Goal: Communication & Community: Answer question/provide support

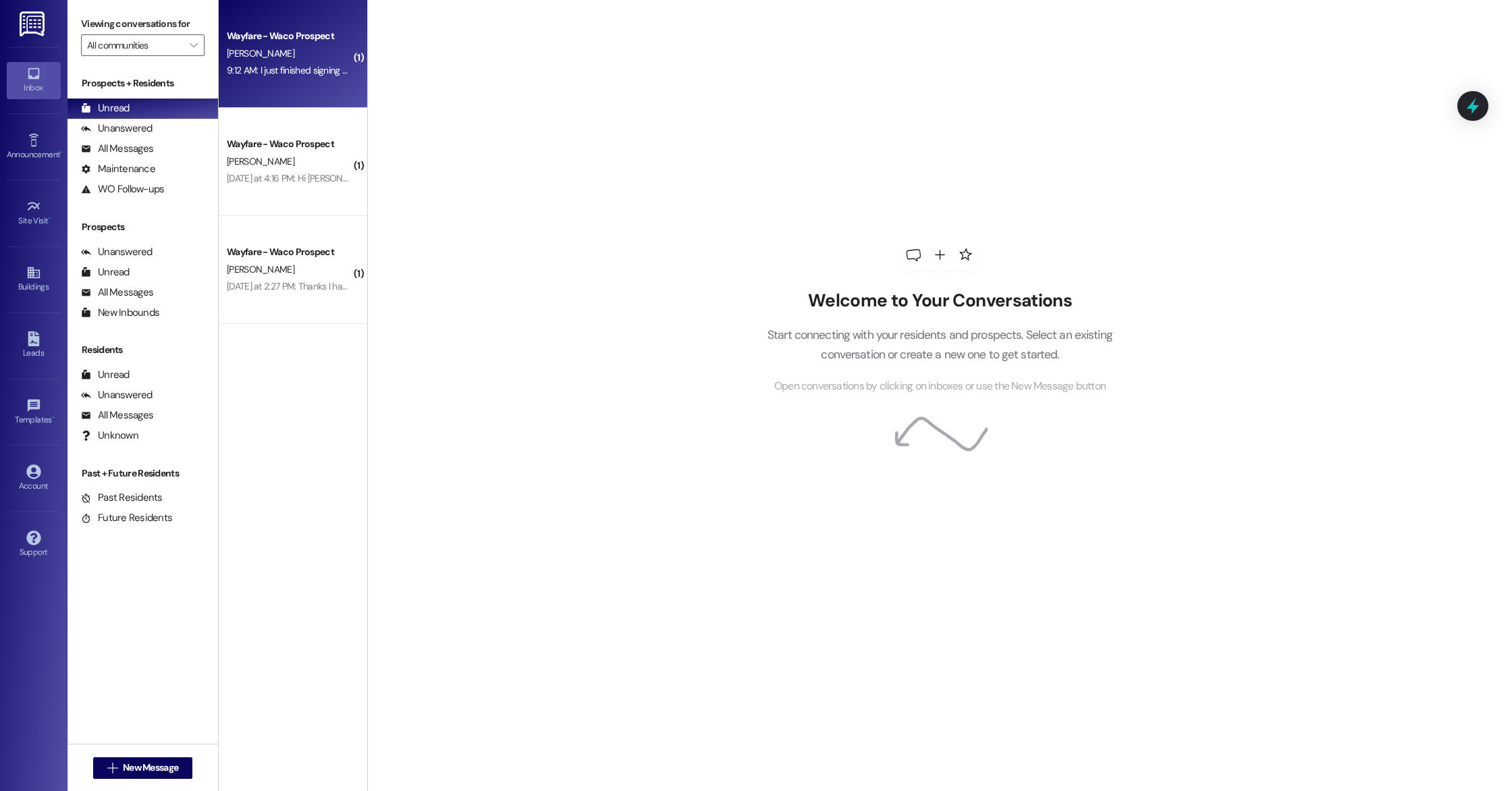
click at [302, 64] on div "9:12 AM: I just finished signing all of the lease agreements and added renters …" at bounding box center [568, 70] width 682 height 12
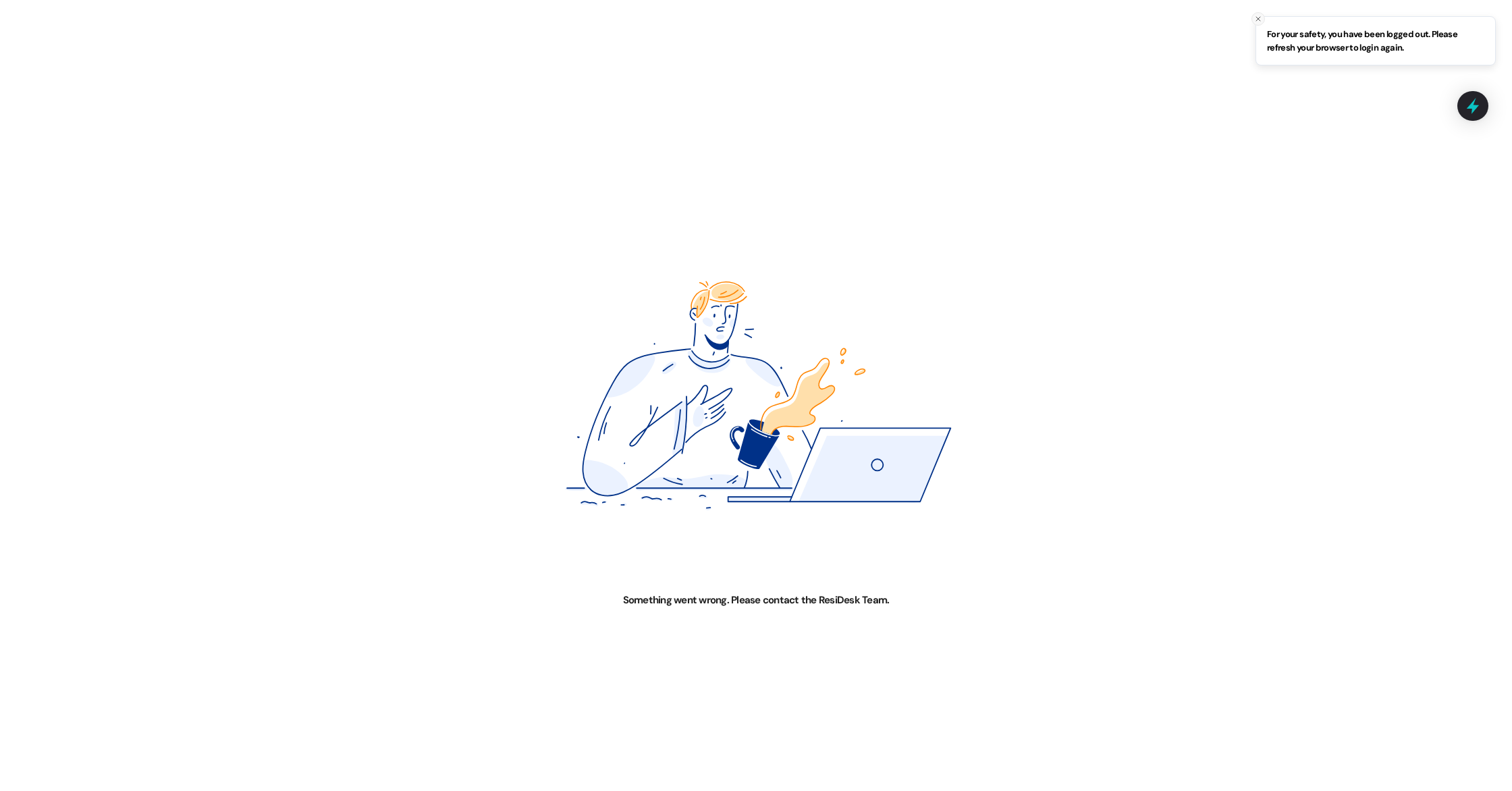
click at [1258, 17] on icon "Close toast" at bounding box center [1258, 19] width 8 height 8
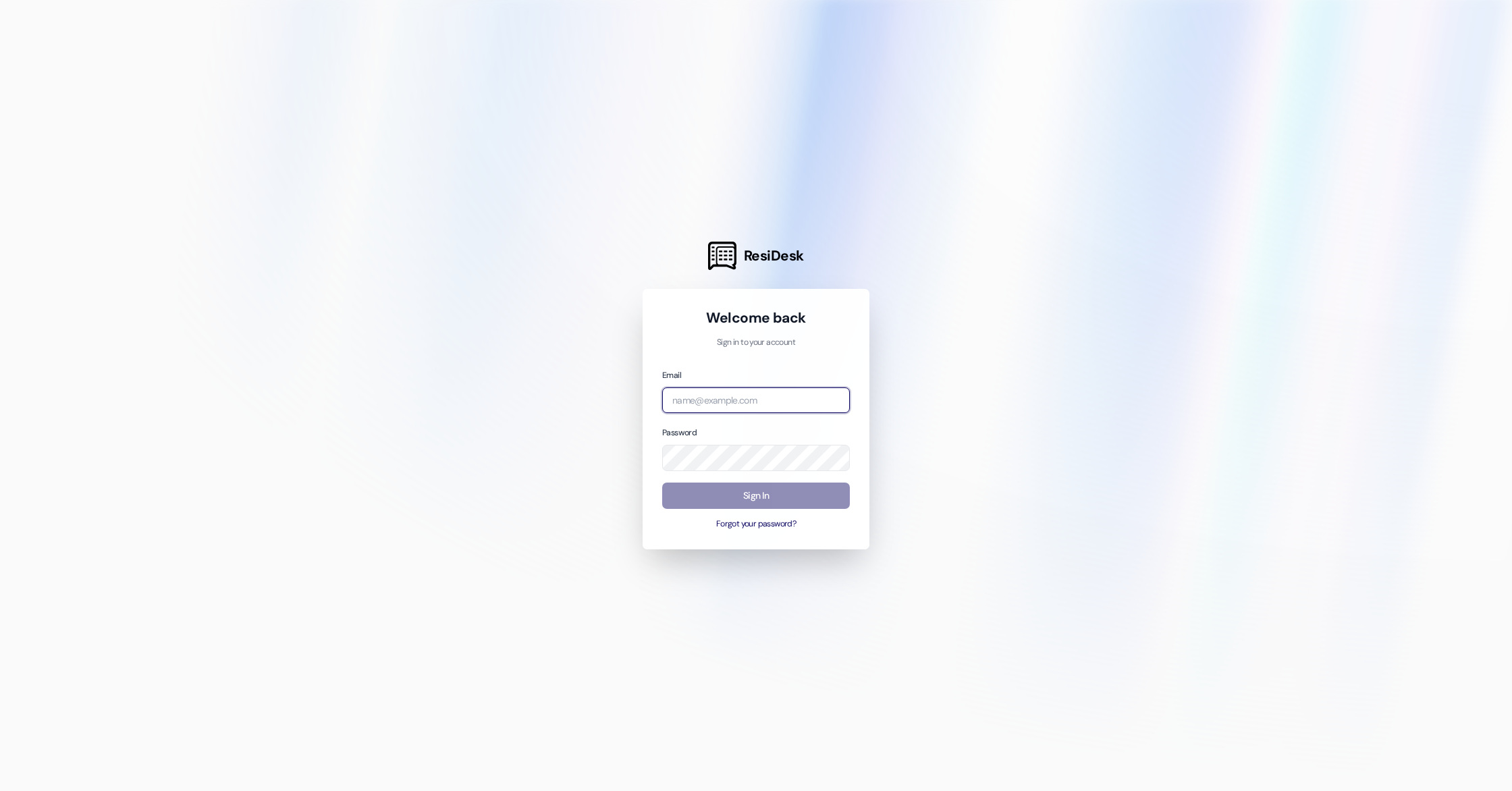
type input "[PERSON_NAME][EMAIL_ADDRESS][DOMAIN_NAME]"
click at [748, 497] on button "Sign In" at bounding box center [755, 496] width 187 height 27
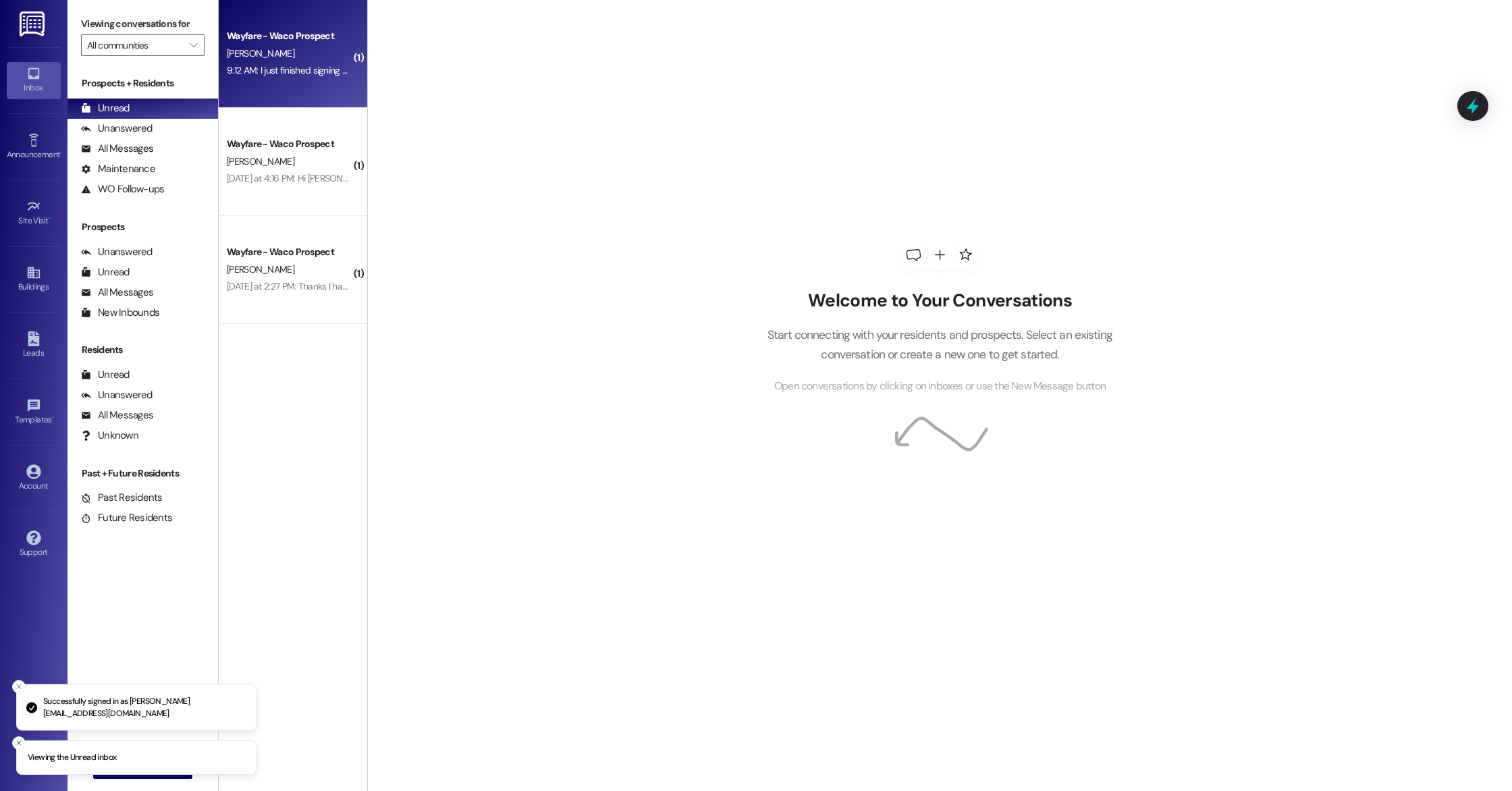
click at [304, 80] on div "Wayfare - Waco Prospect [PERSON_NAME] 9:12 AM: I just finished signing all of t…" at bounding box center [292, 54] width 148 height 108
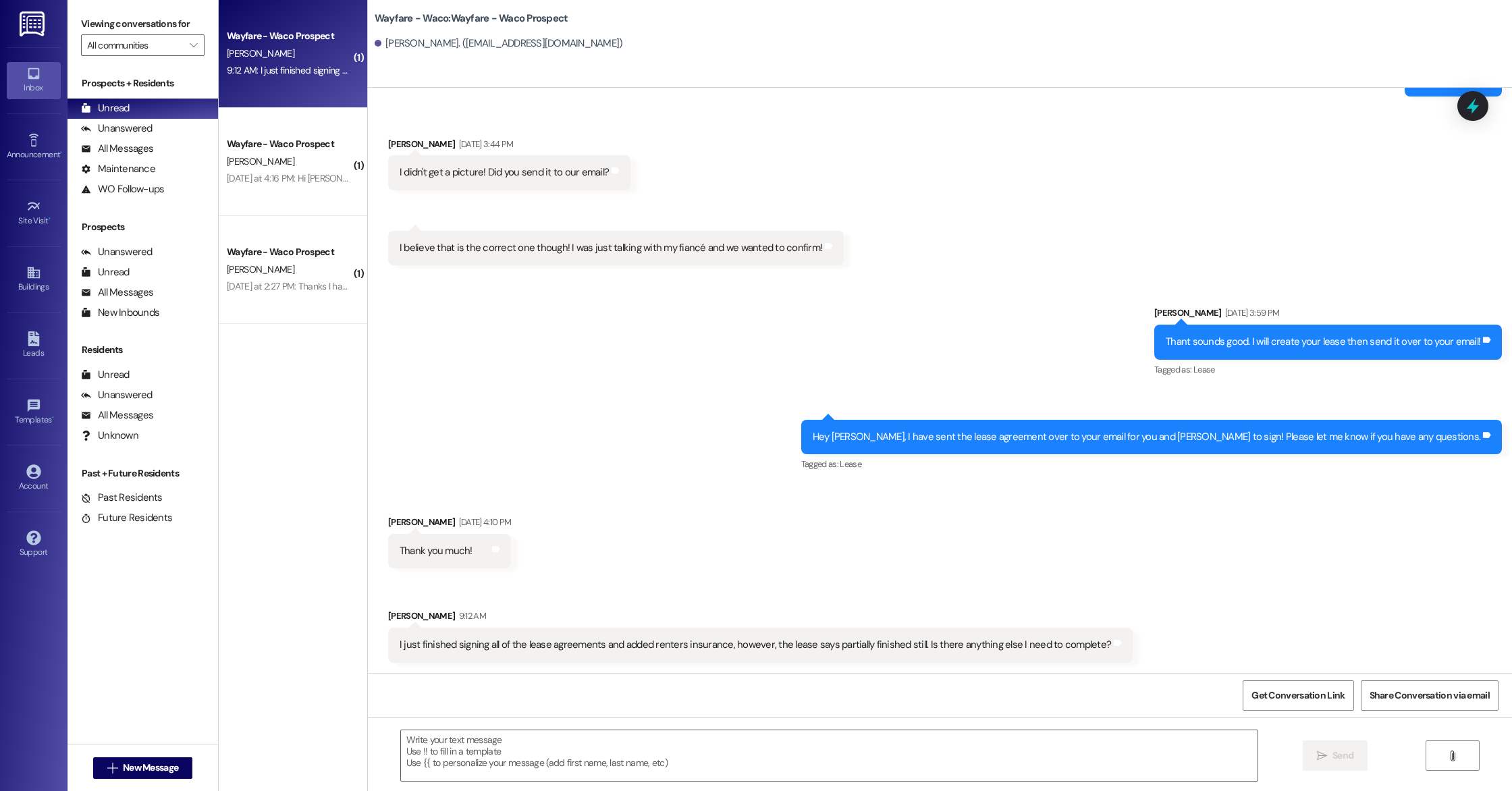
scroll to position [1272, 0]
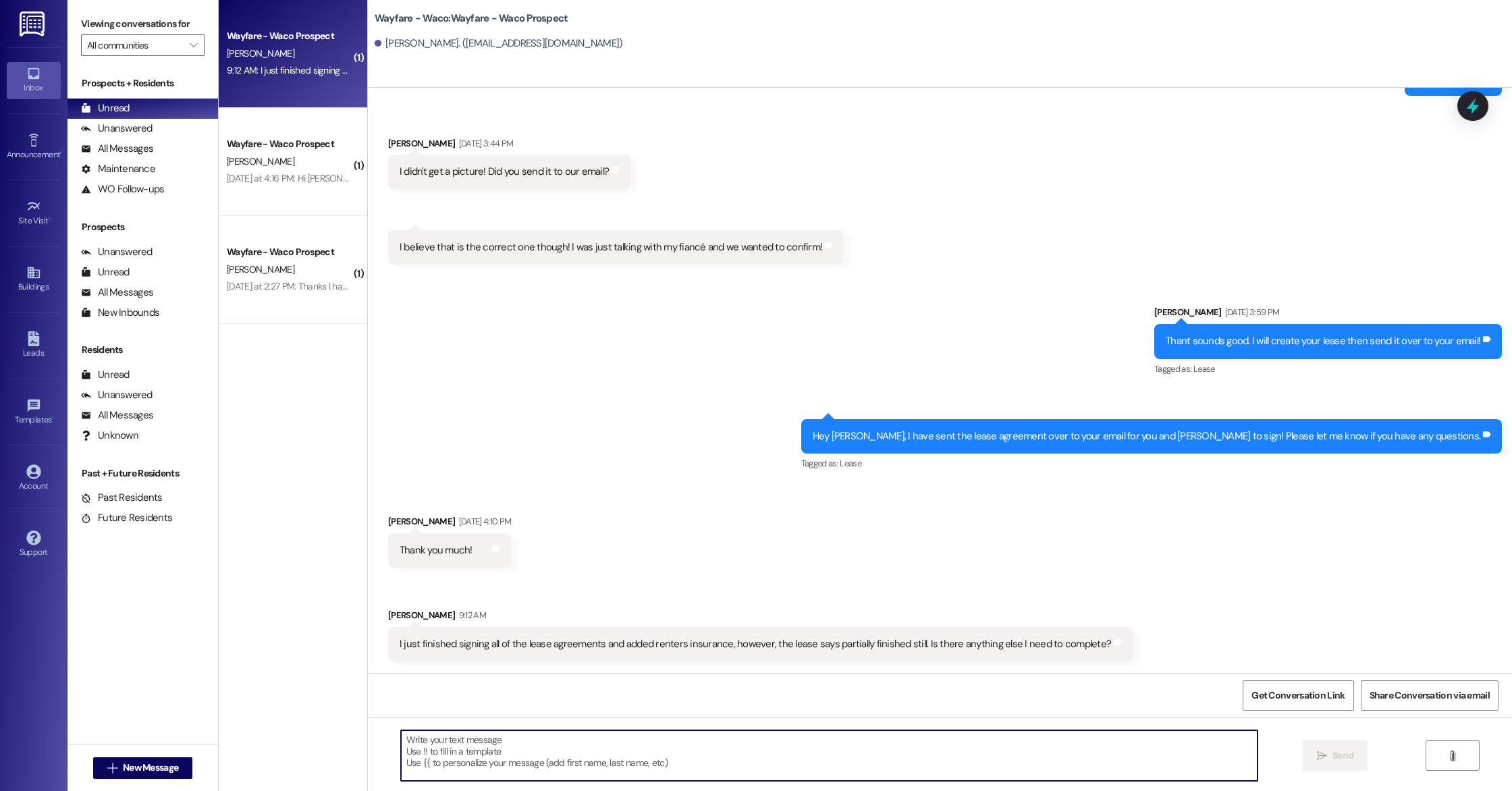
click at [548, 763] on textarea at bounding box center [829, 755] width 856 height 51
type textarea "H"
type textarea "I"
type textarea "Y"
type textarea "I"
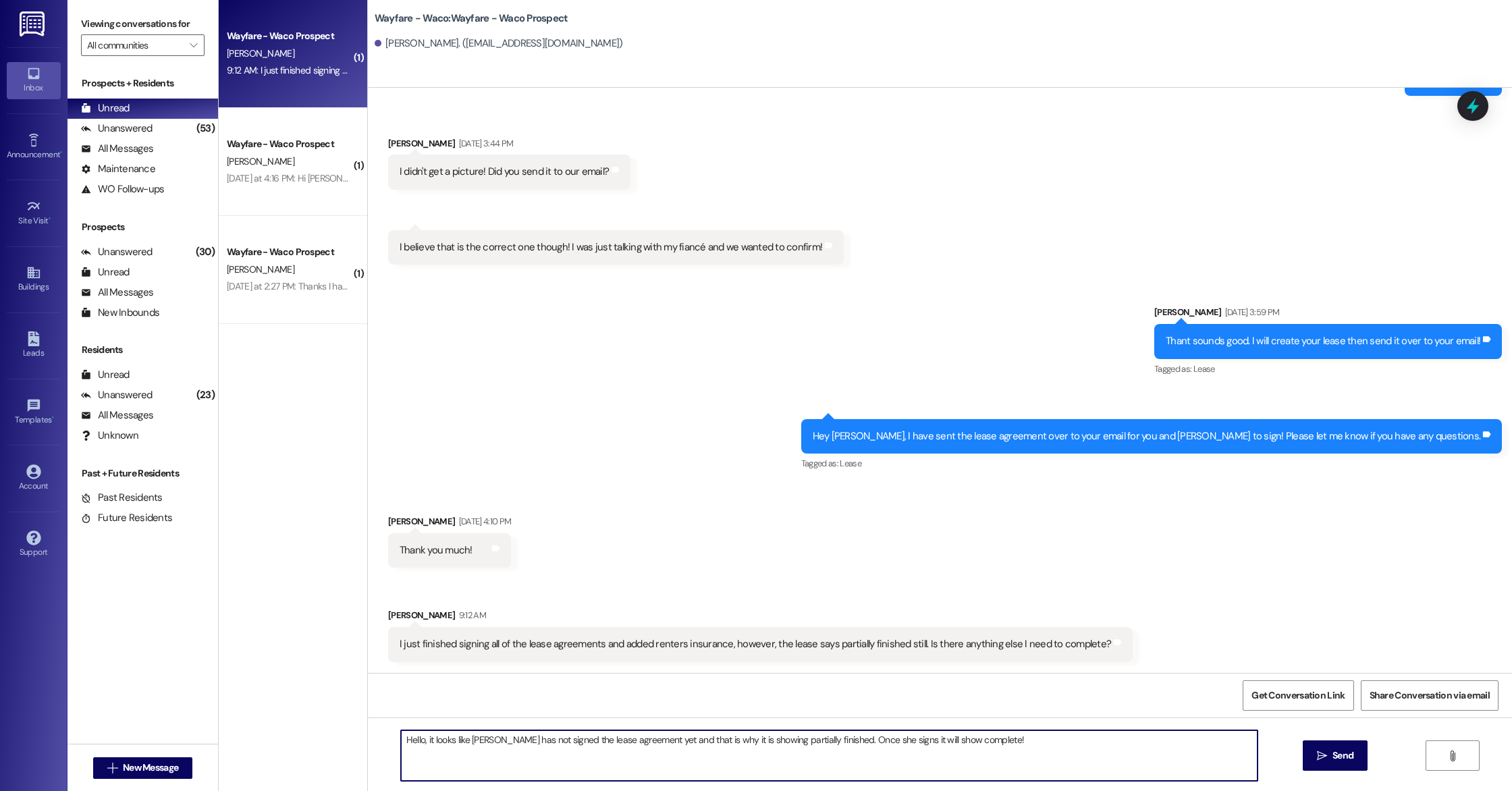
click at [461, 743] on textarea "Hello, it looks like [PERSON_NAME] has not signed the lease agreement yet and t…" at bounding box center [829, 755] width 856 height 51
click at [1015, 756] on textarea "Hello, [PERSON_NAME] has not signed the lease agreement yet and that is why it …" at bounding box center [829, 755] width 856 height 51
type textarea "Hello, [PERSON_NAME] has not signed the lease agreement yet and that is why it …"
click at [1322, 757] on icon "" at bounding box center [1321, 756] width 10 height 11
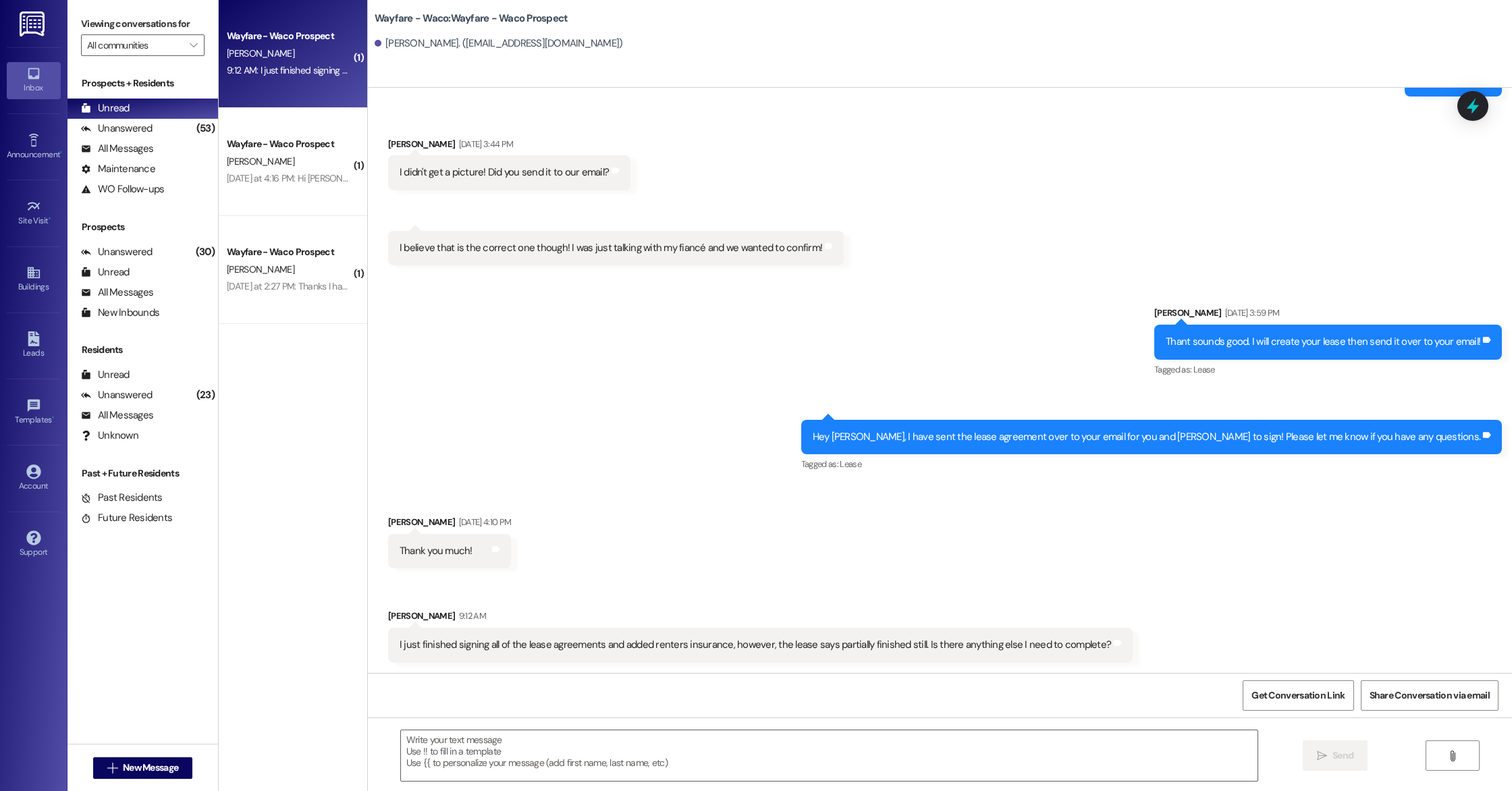
scroll to position [1366, 0]
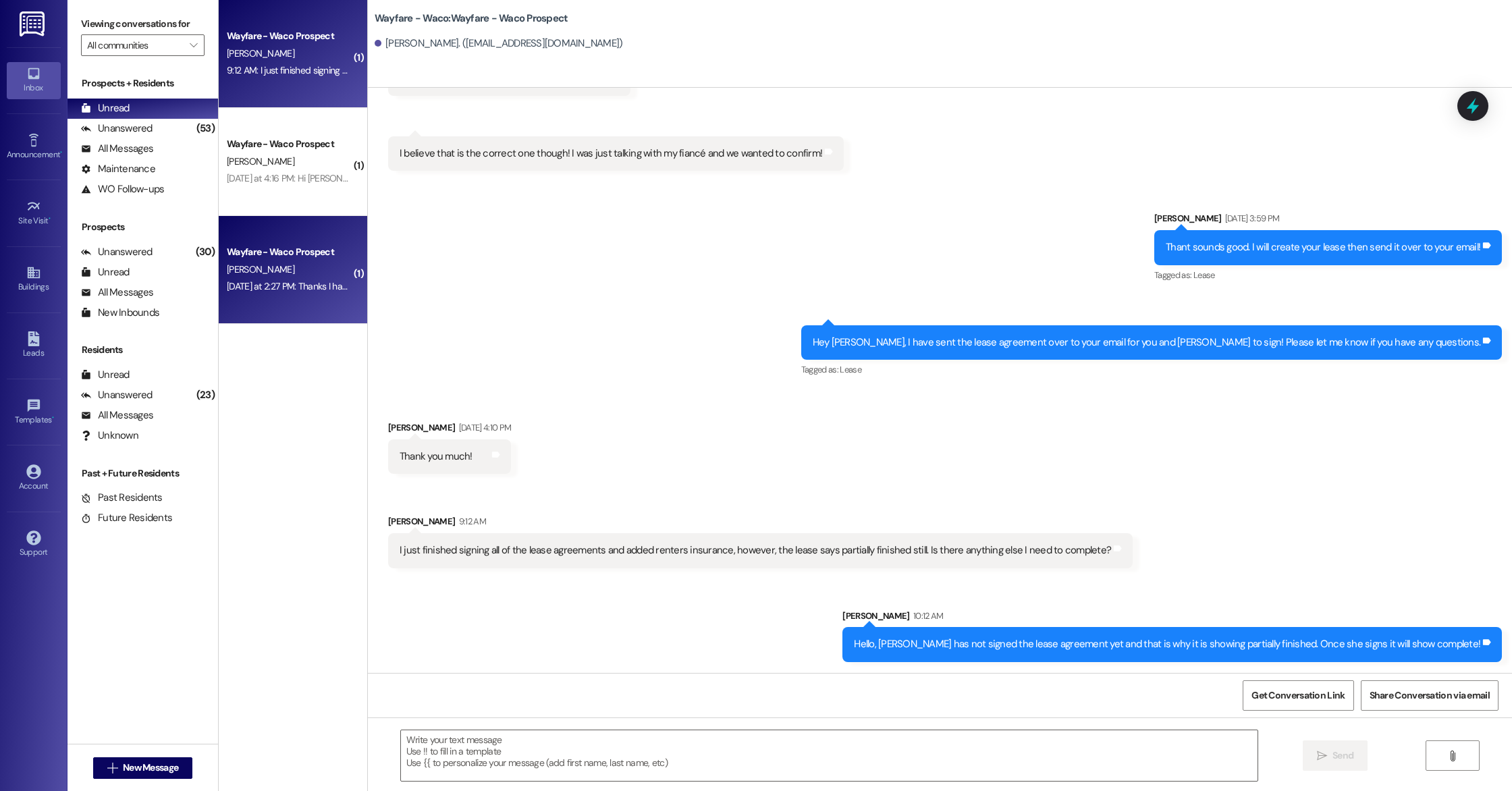
click at [275, 292] on div "Yesterday at 2:27 PM: Thanks I have narrowed it down to just a few. Any move in…" at bounding box center [393, 286] width 333 height 12
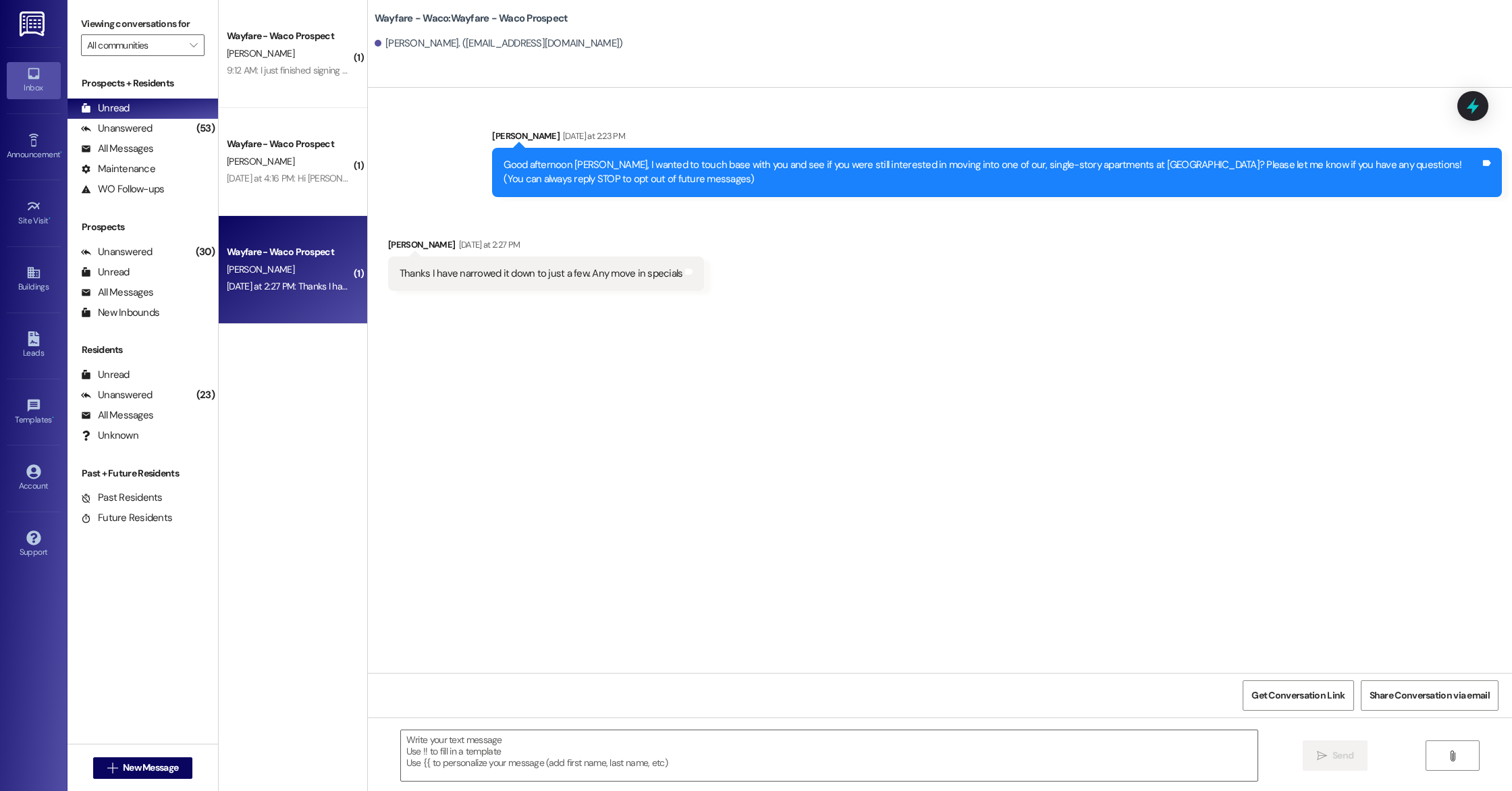
scroll to position [0, 0]
click at [459, 754] on textarea at bounding box center [829, 755] width 856 height 51
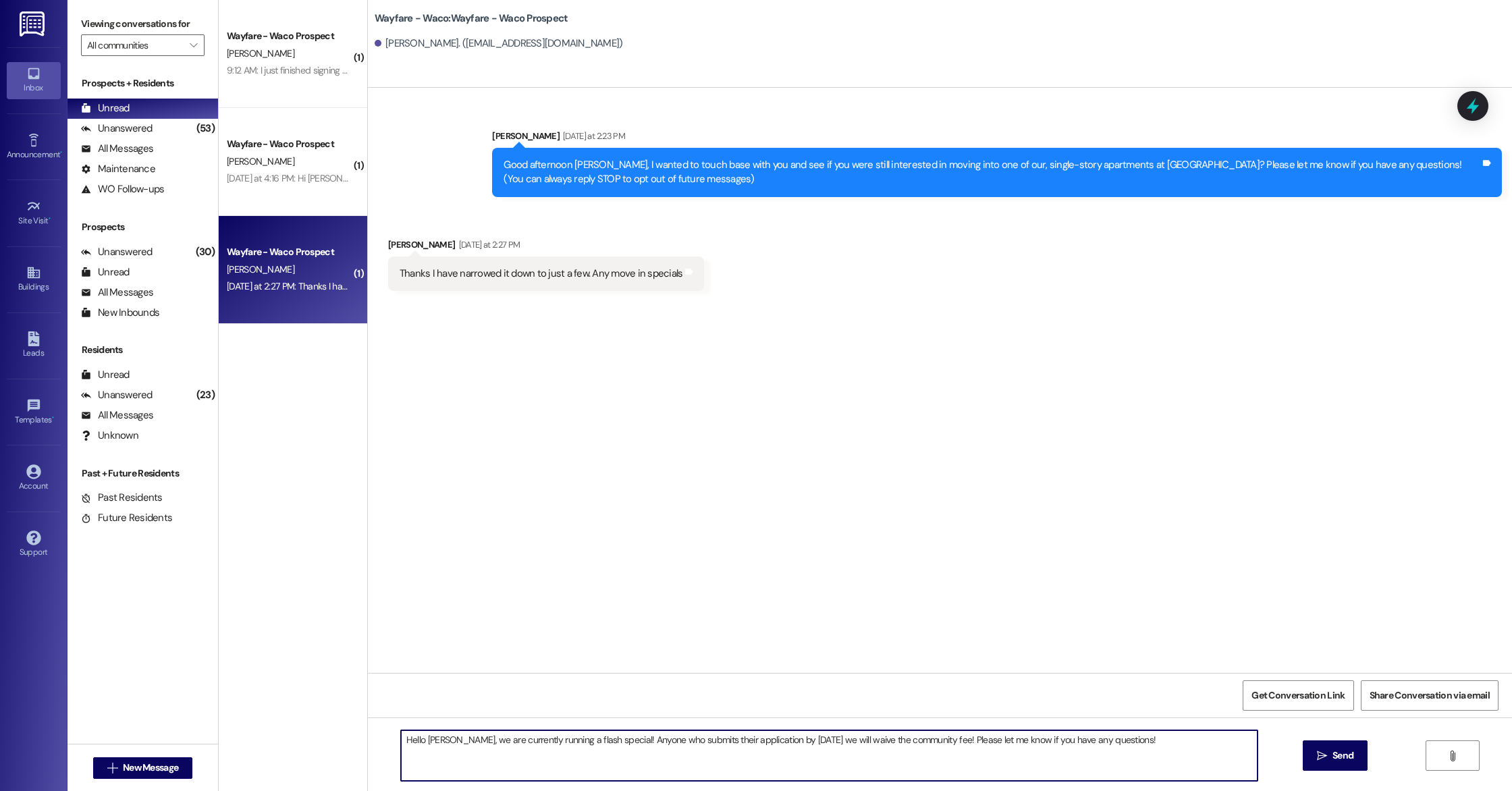
click at [589, 739] on textarea "Hello Trish, we are currently running a flash special! Anyone who submits their…" at bounding box center [829, 755] width 856 height 51
click at [768, 760] on textarea "Hello Trish, we are currently running a flash special through this weekend! Any…" at bounding box center [829, 755] width 856 height 51
click at [842, 740] on textarea "Hello Trish, we are currently running a flash special through this weekend! Any…" at bounding box center [829, 755] width 856 height 51
click at [920, 743] on textarea "Hello Trish, we are currently running a flash special through this weekend! Any…" at bounding box center [829, 755] width 856 height 51
click at [923, 756] on textarea "Hello Trish, we are currently running a flash special through this weekend! Any…" at bounding box center [829, 755] width 856 height 51
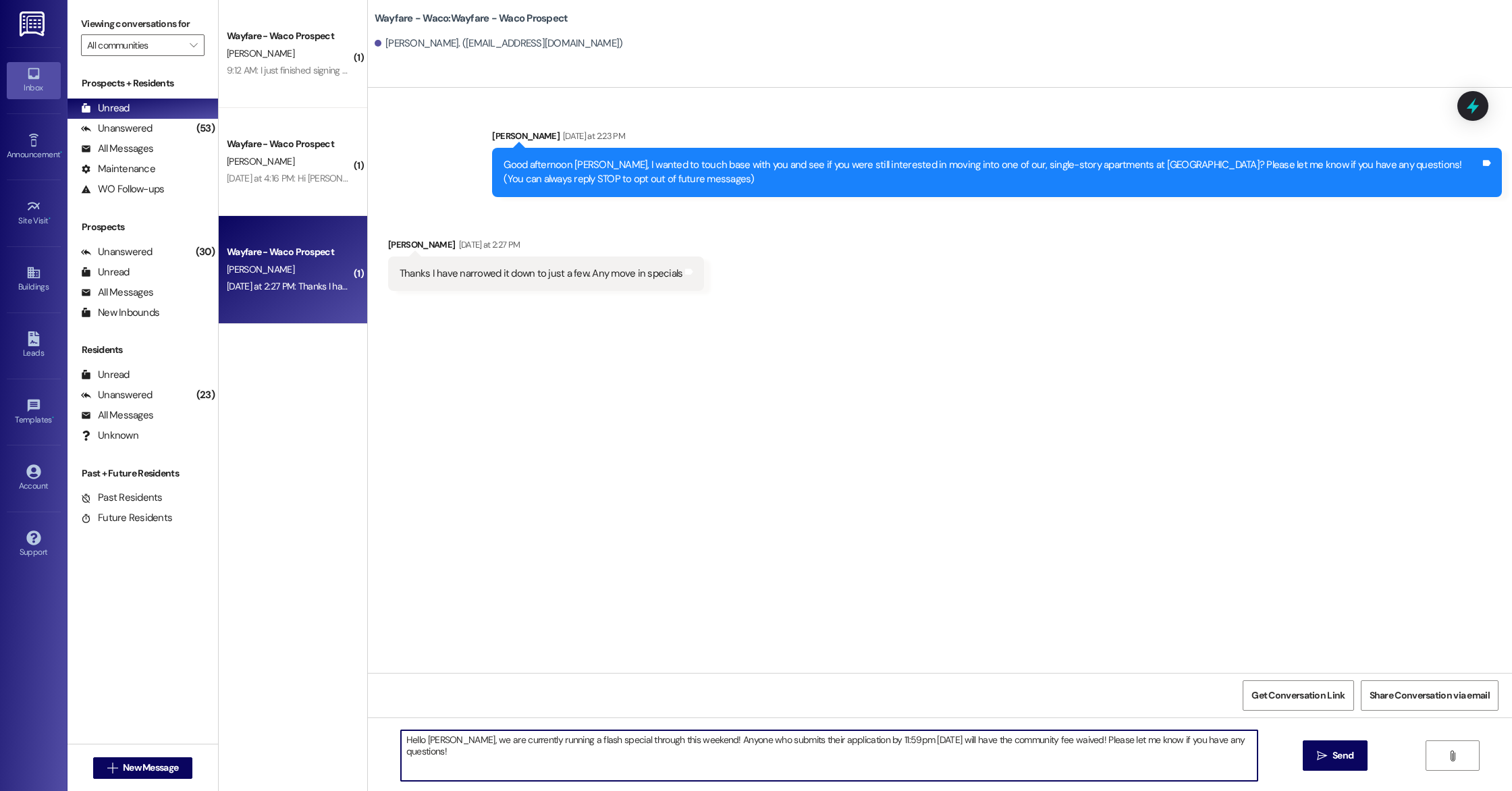
click at [561, 742] on textarea "Hello Trish, we are currently running a flash special through this weekend! Any…" at bounding box center [829, 755] width 856 height 51
click at [703, 758] on textarea "Hello Trish, we are currently running a special through this weekend! Anyone wh…" at bounding box center [829, 755] width 856 height 51
click at [898, 744] on textarea "Hello Trish, we are currently running a special through this weekend! Anyone wh…" at bounding box center [829, 755] width 856 height 51
click at [1237, 748] on textarea "Hello Trish, we are currently running a special through this weekend! Anyone wh…" at bounding box center [829, 755] width 856 height 51
type textarea "Hello Trish, we are currently running a special through this weekend! Anyone wh…"
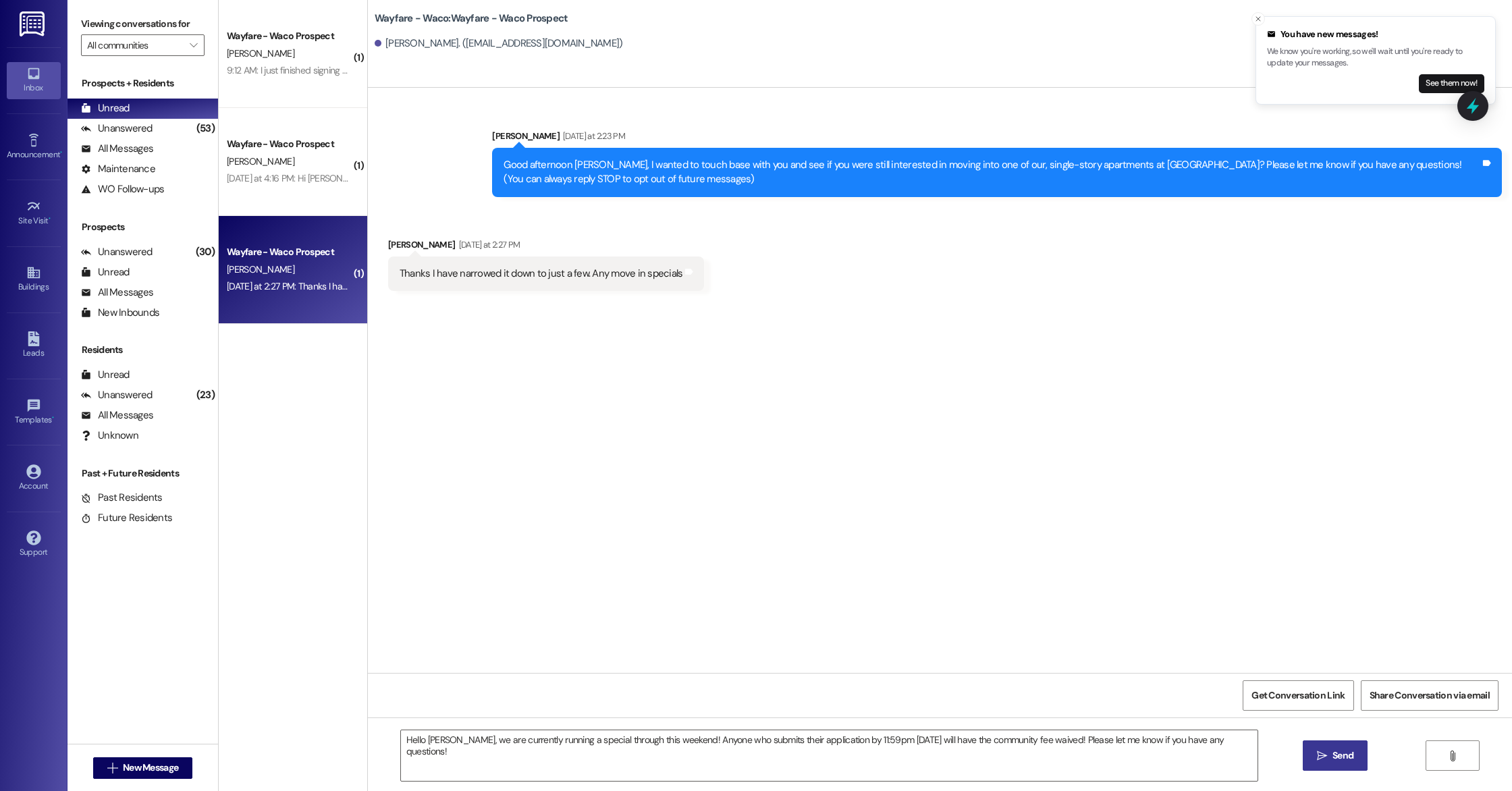
click at [1333, 754] on span "Send" at bounding box center [1343, 756] width 21 height 14
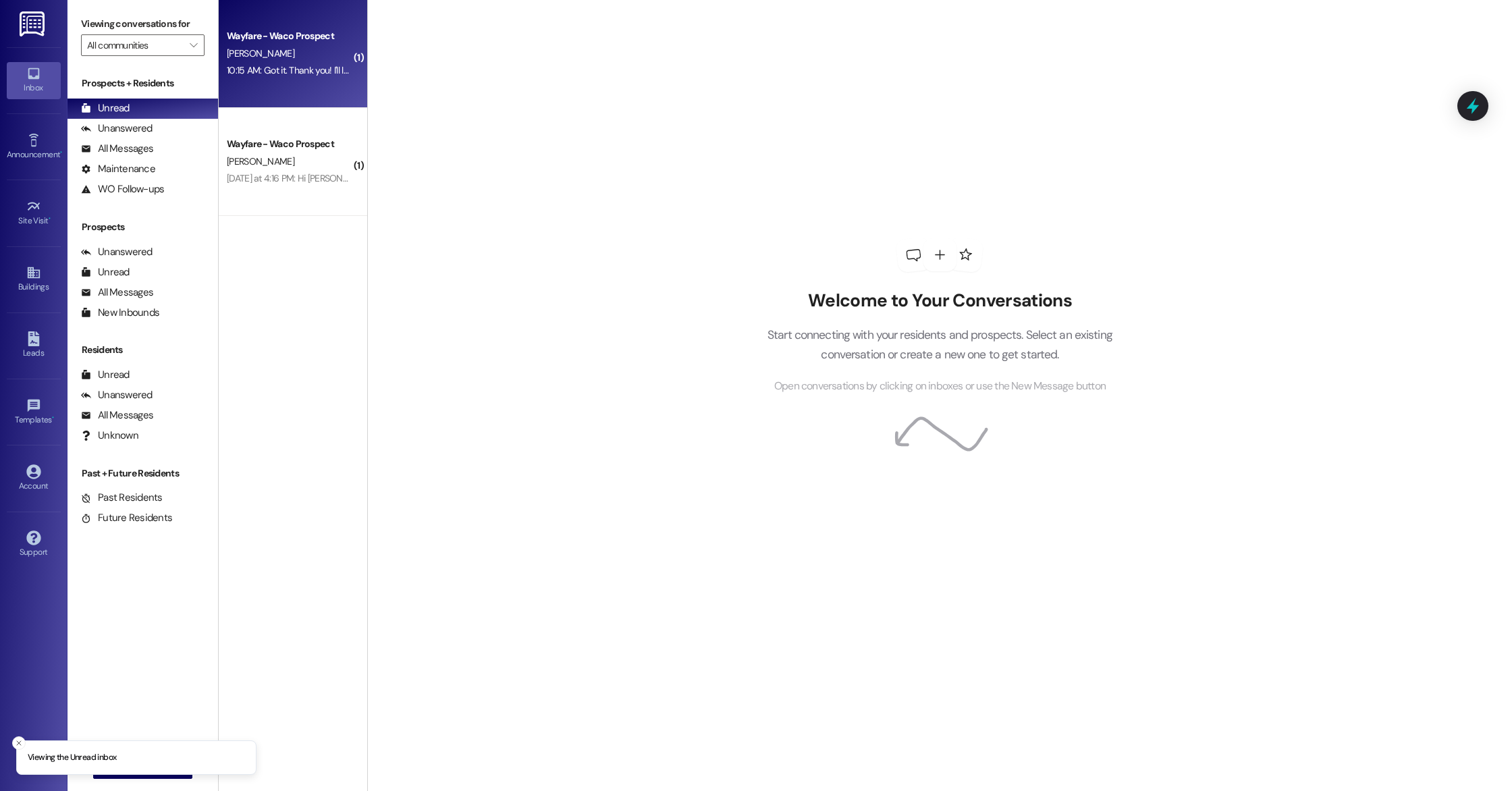
click at [309, 72] on div "10:15 AM: Got it. Thank you! I'll let her know. 10:15 AM: Got it. Thank you! I'…" at bounding box center [308, 70] width 164 height 12
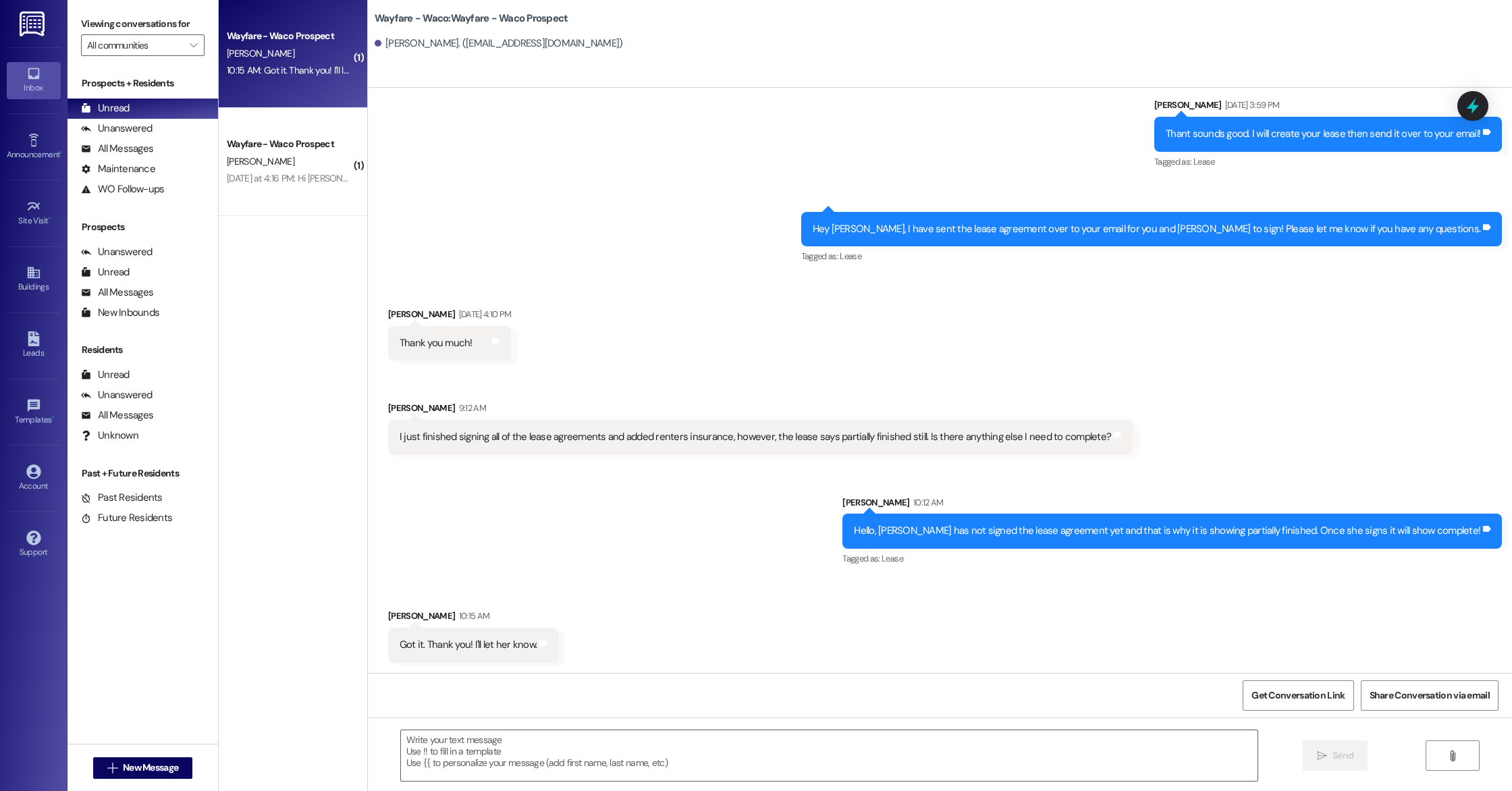
scroll to position [1480, 0]
click at [597, 770] on textarea at bounding box center [829, 755] width 856 height 51
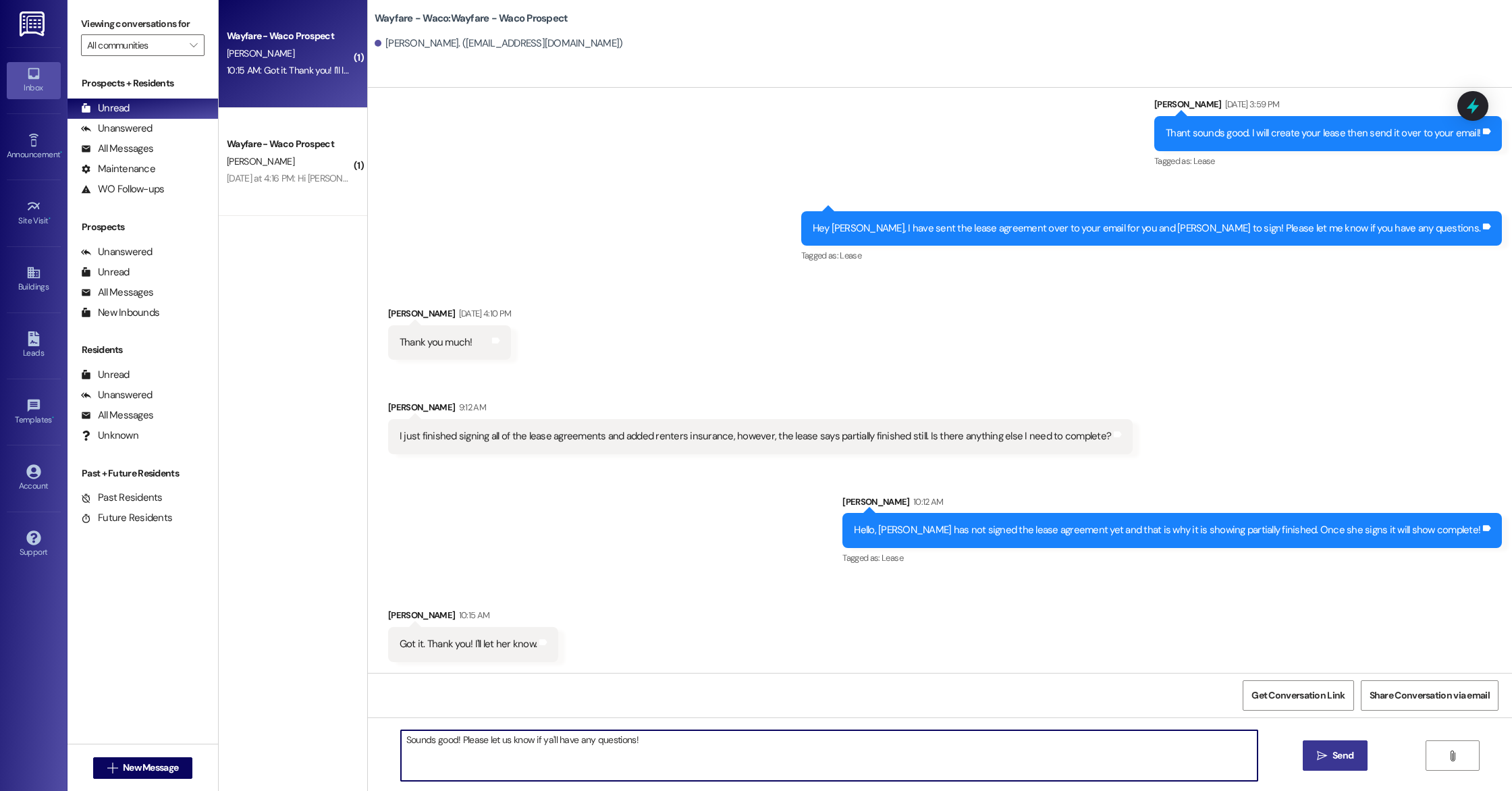
type textarea "Sounds good! Please let us know if ya'll have any questions!"
click at [1349, 755] on span "Send" at bounding box center [1343, 756] width 21 height 14
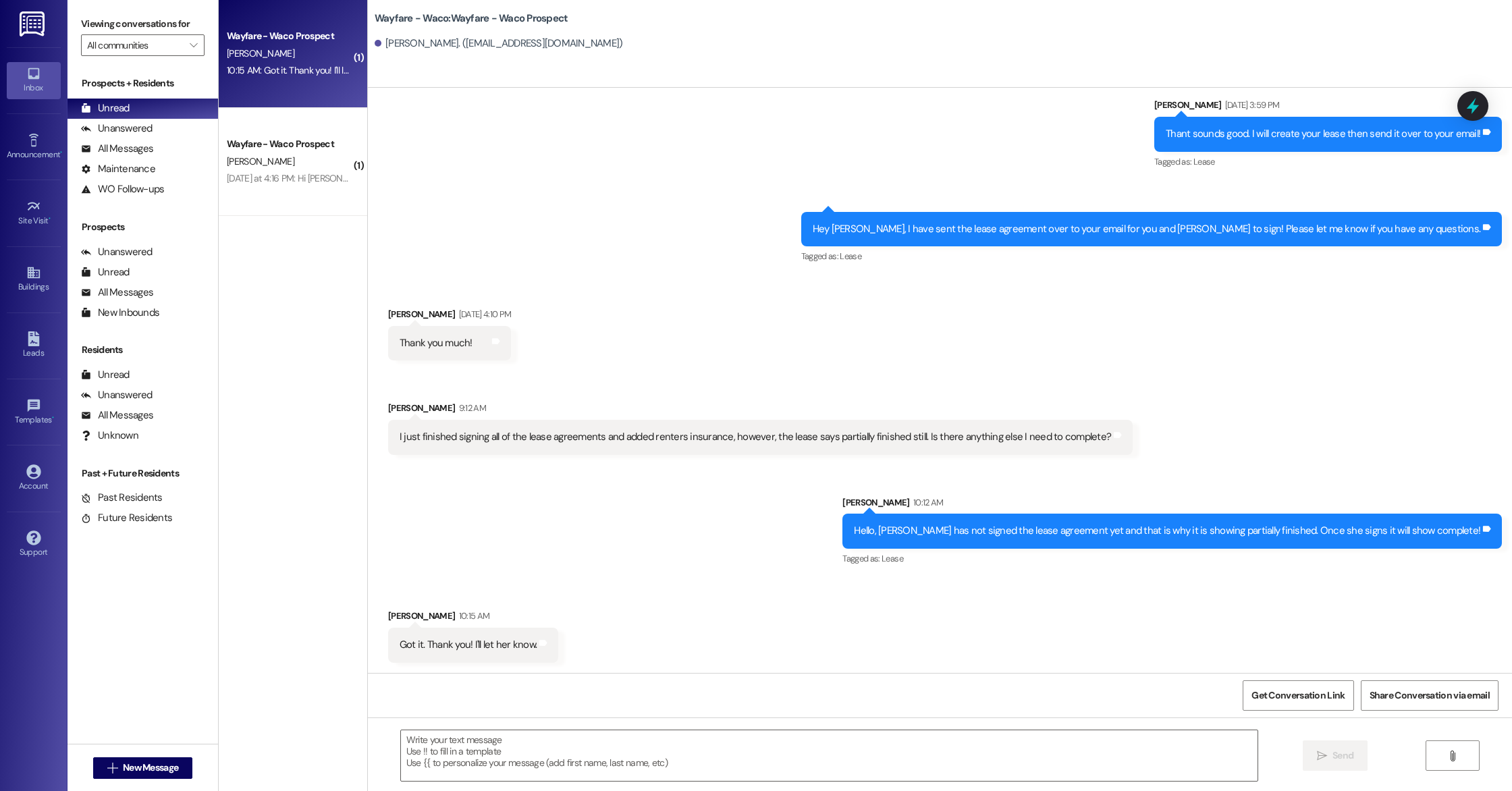
scroll to position [1574, 0]
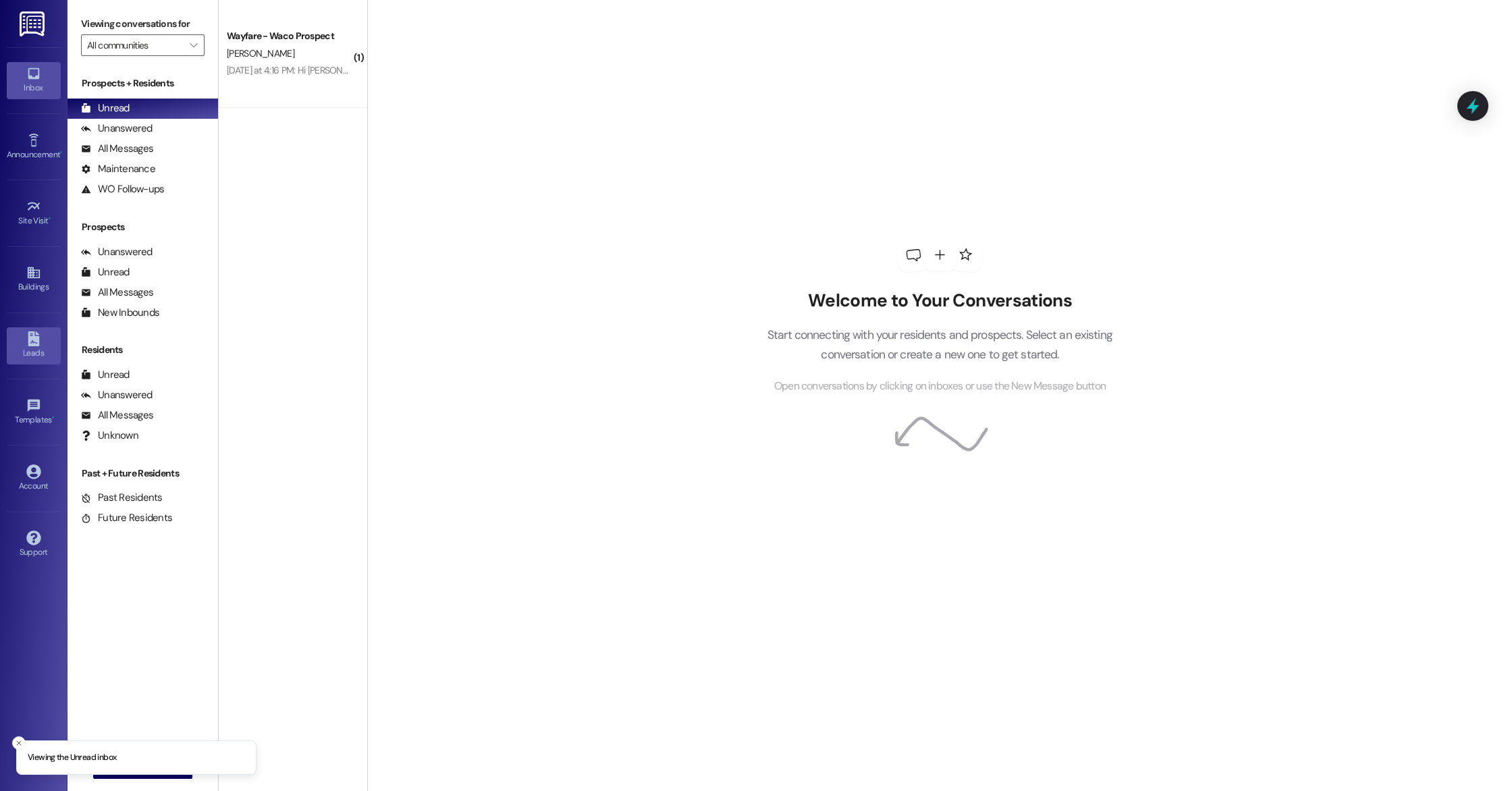
click at [29, 345] on icon at bounding box center [33, 339] width 12 height 15
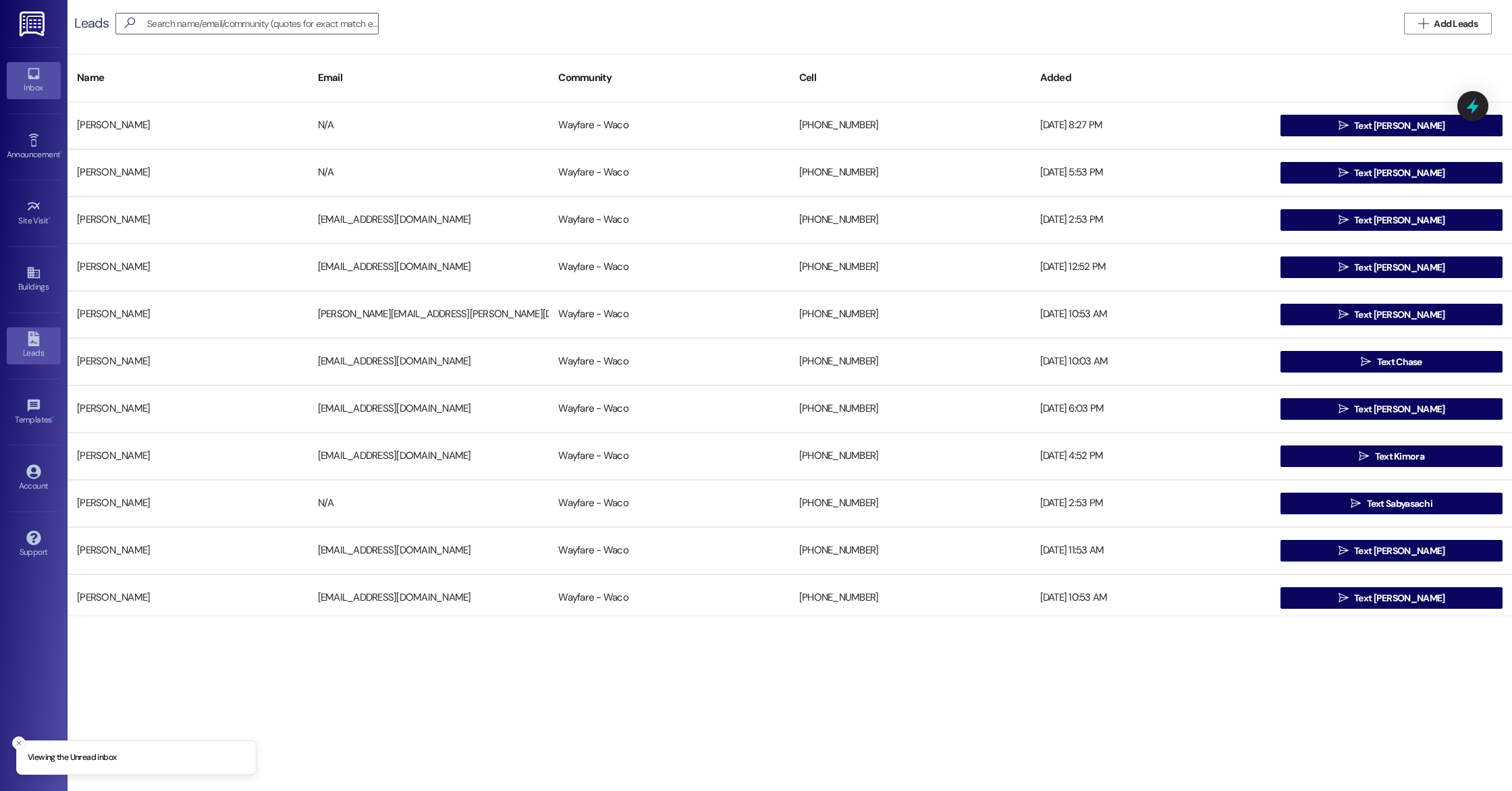
click at [34, 82] on div "Inbox" at bounding box center [34, 87] width 68 height 13
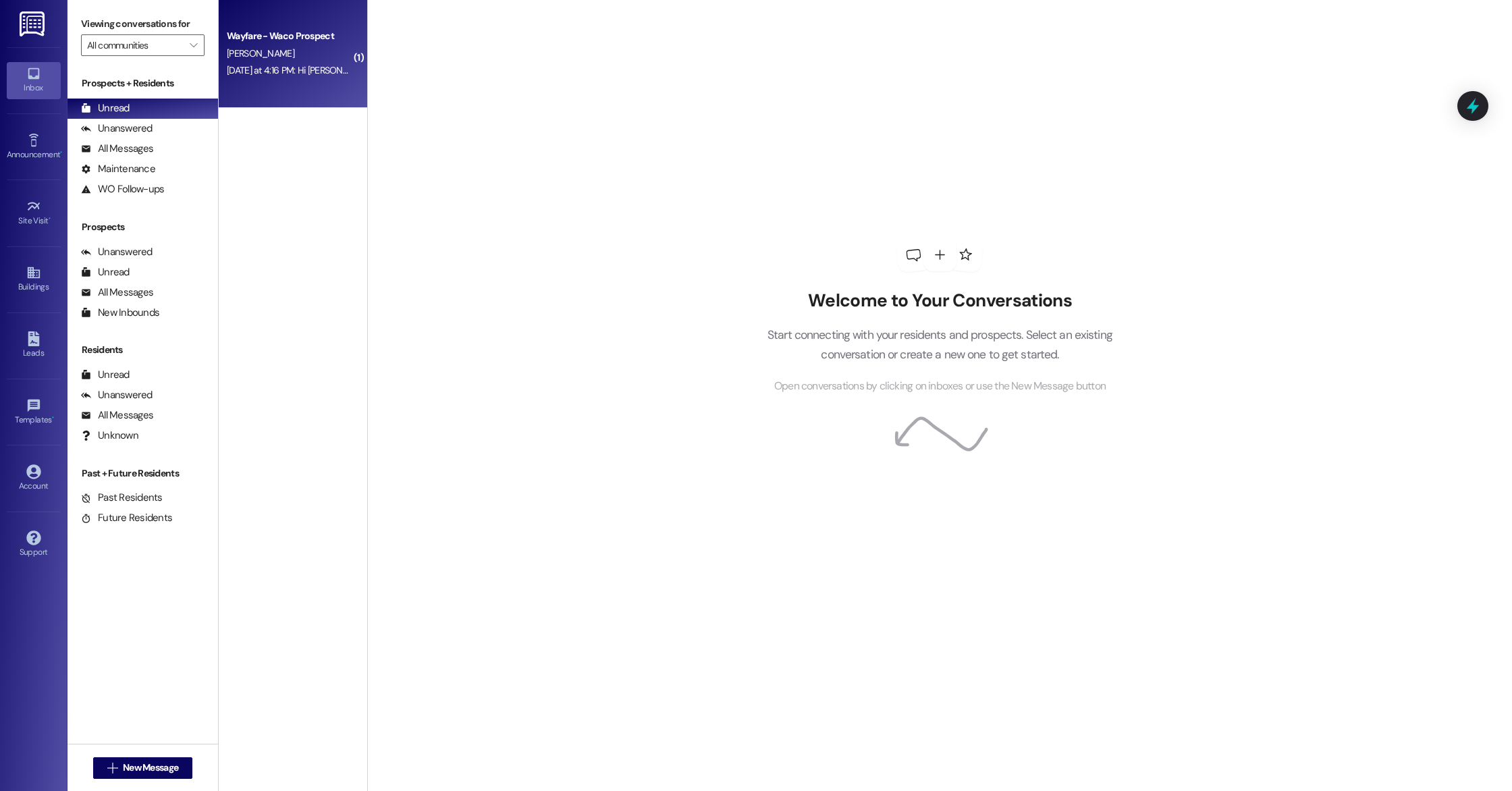
click at [283, 77] on div "[DATE] at 4:16 PM: Hi [PERSON_NAME] this is the information 1. [PERSON_NAME]: […" at bounding box center [290, 70] width 128 height 17
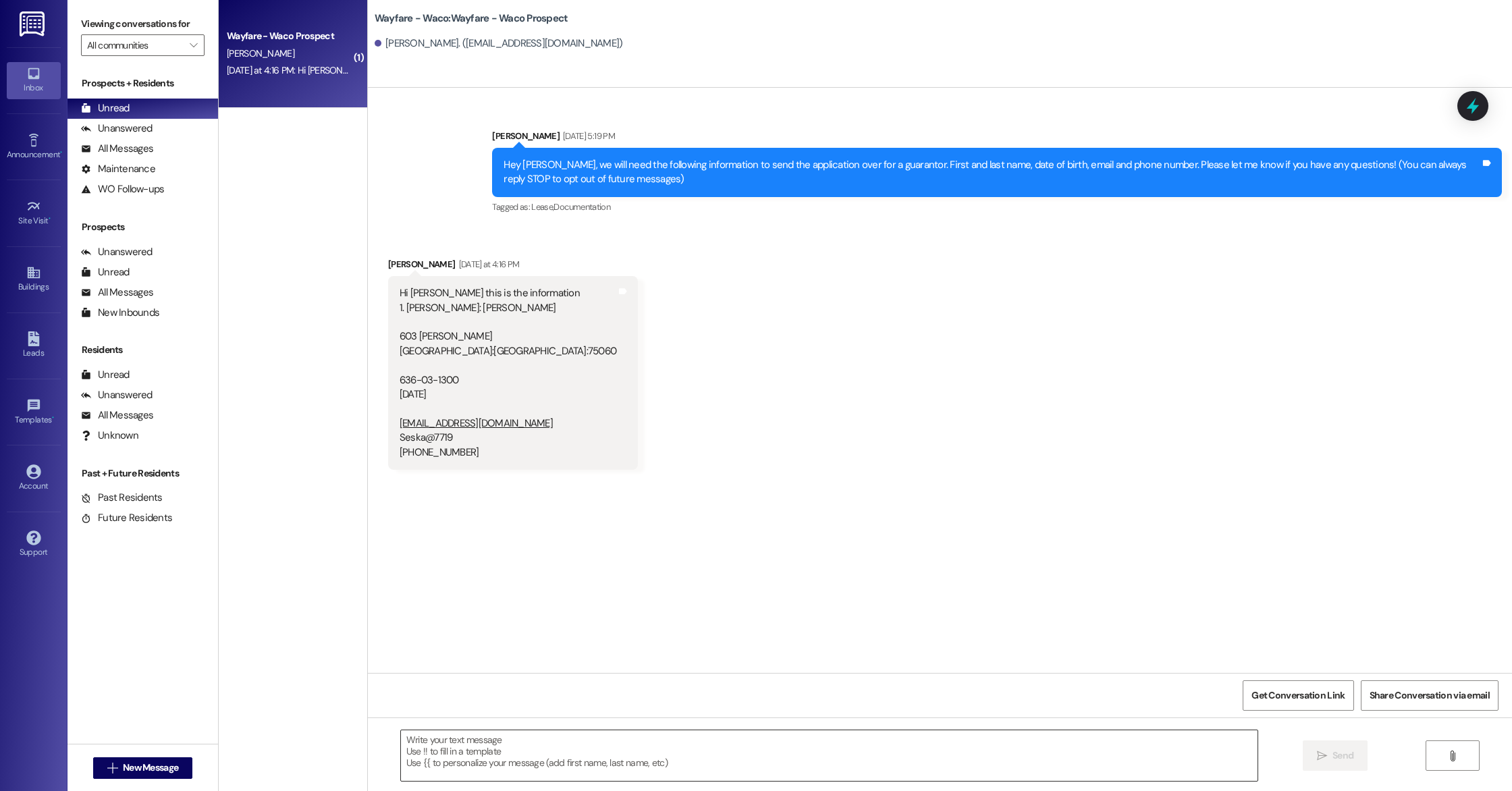
click at [626, 762] on textarea at bounding box center [829, 755] width 856 height 51
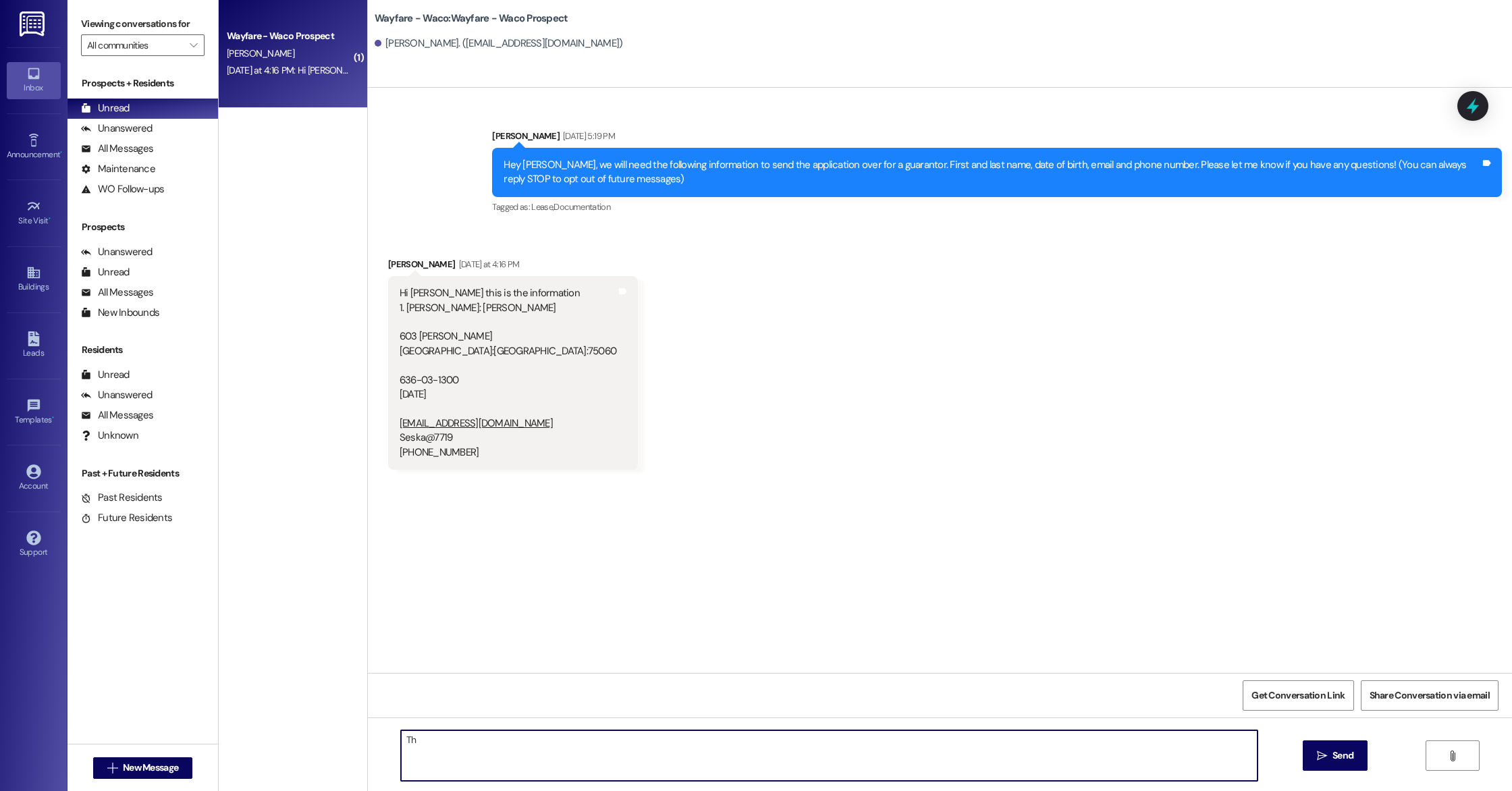
type textarea "T"
click at [653, 738] on textarea "Hey [PERSON_NAME], thank you! We will send the application over for the gurantor" at bounding box center [829, 755] width 856 height 51
click at [813, 747] on textarea "Hey [PERSON_NAME], thank you! I will let you know once we send the application …" at bounding box center [829, 755] width 856 height 51
type textarea "Hey [PERSON_NAME], thank you! I will let you know once we send the application …"
click at [1351, 777] on div "Hey [PERSON_NAME], thank you! I will let you know once we send the application …" at bounding box center [940, 769] width 1144 height 101
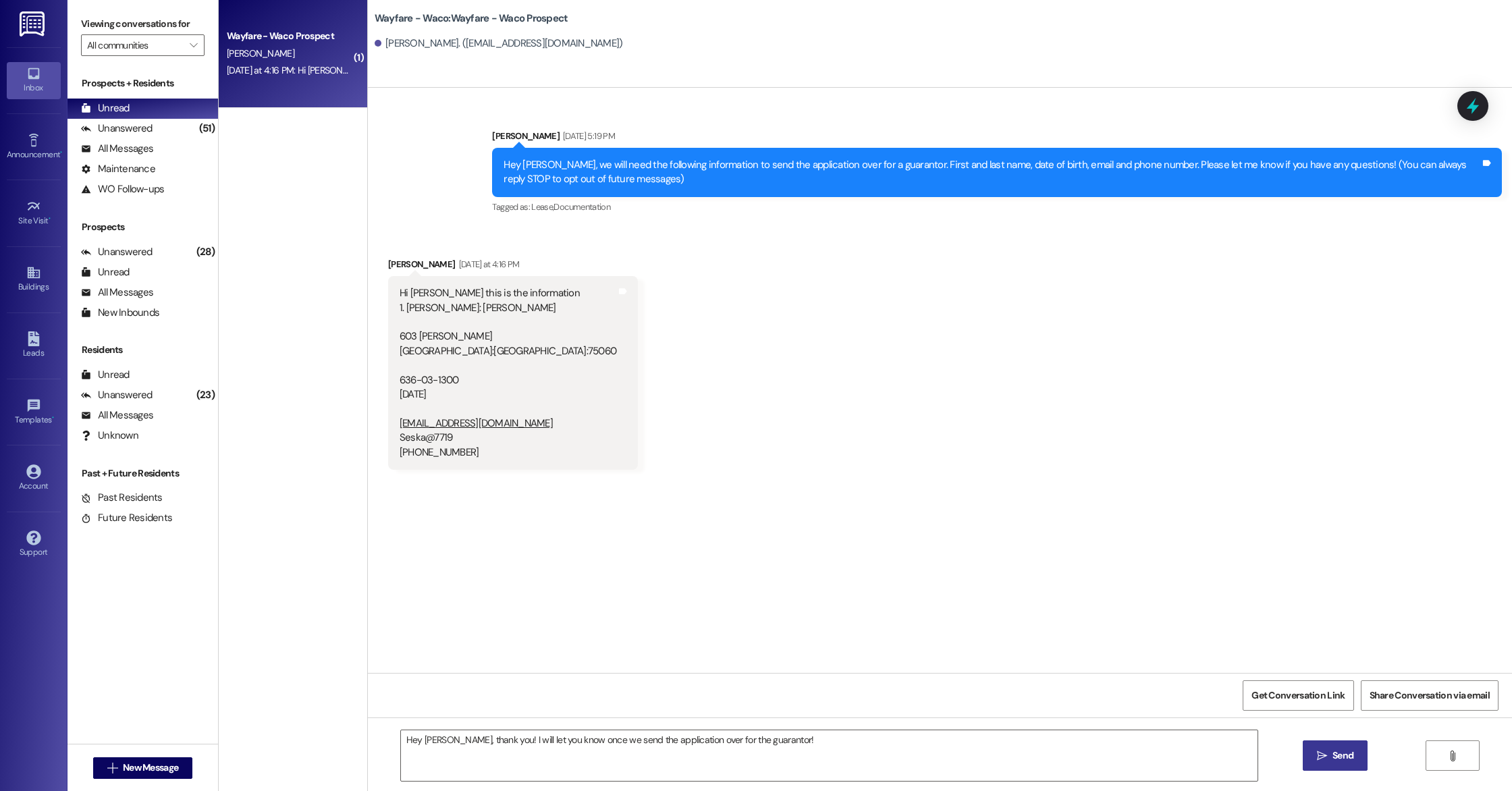
click at [1333, 755] on span "Send" at bounding box center [1343, 756] width 21 height 14
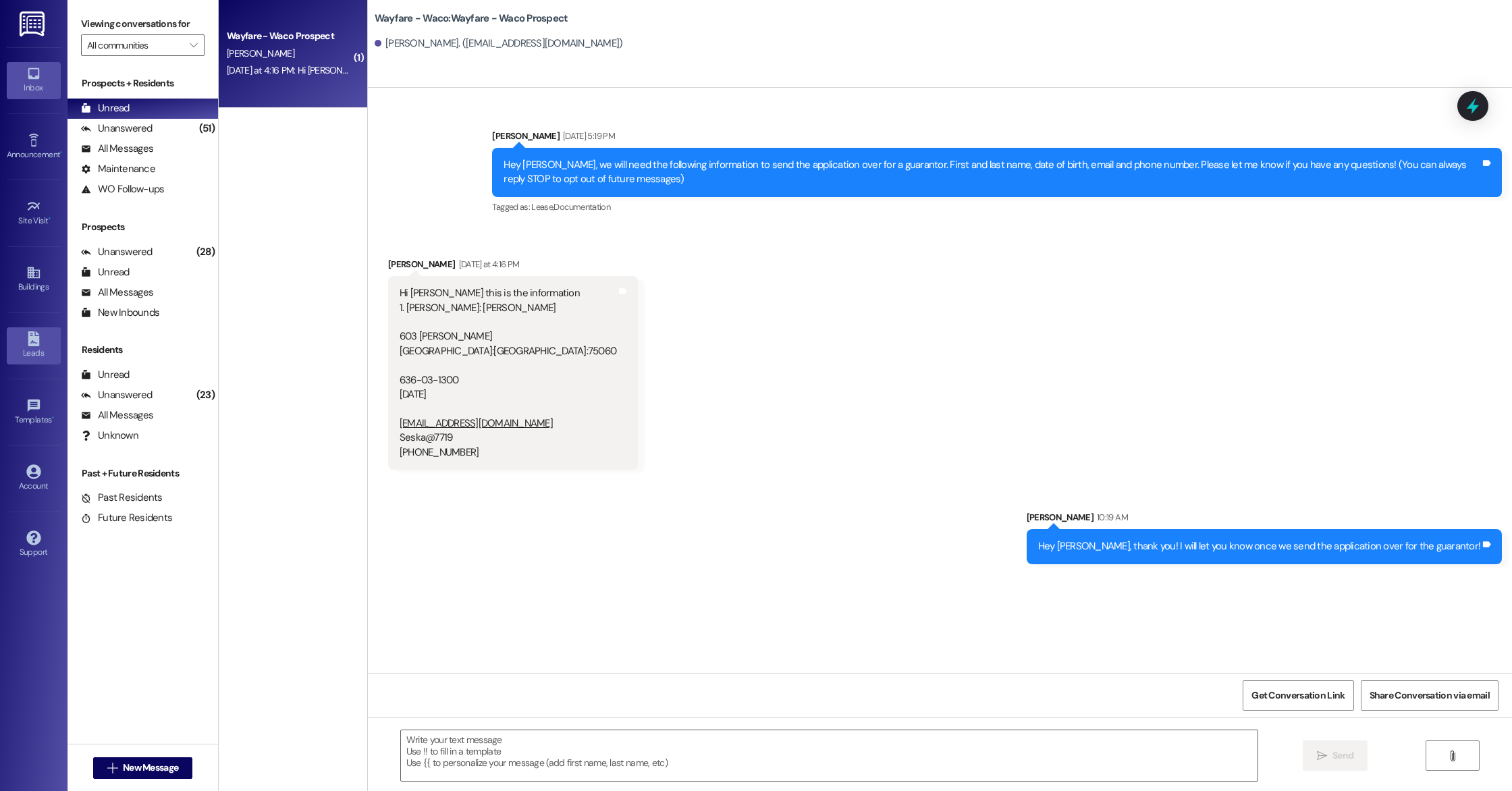
click at [44, 343] on link "Leads" at bounding box center [34, 345] width 54 height 36
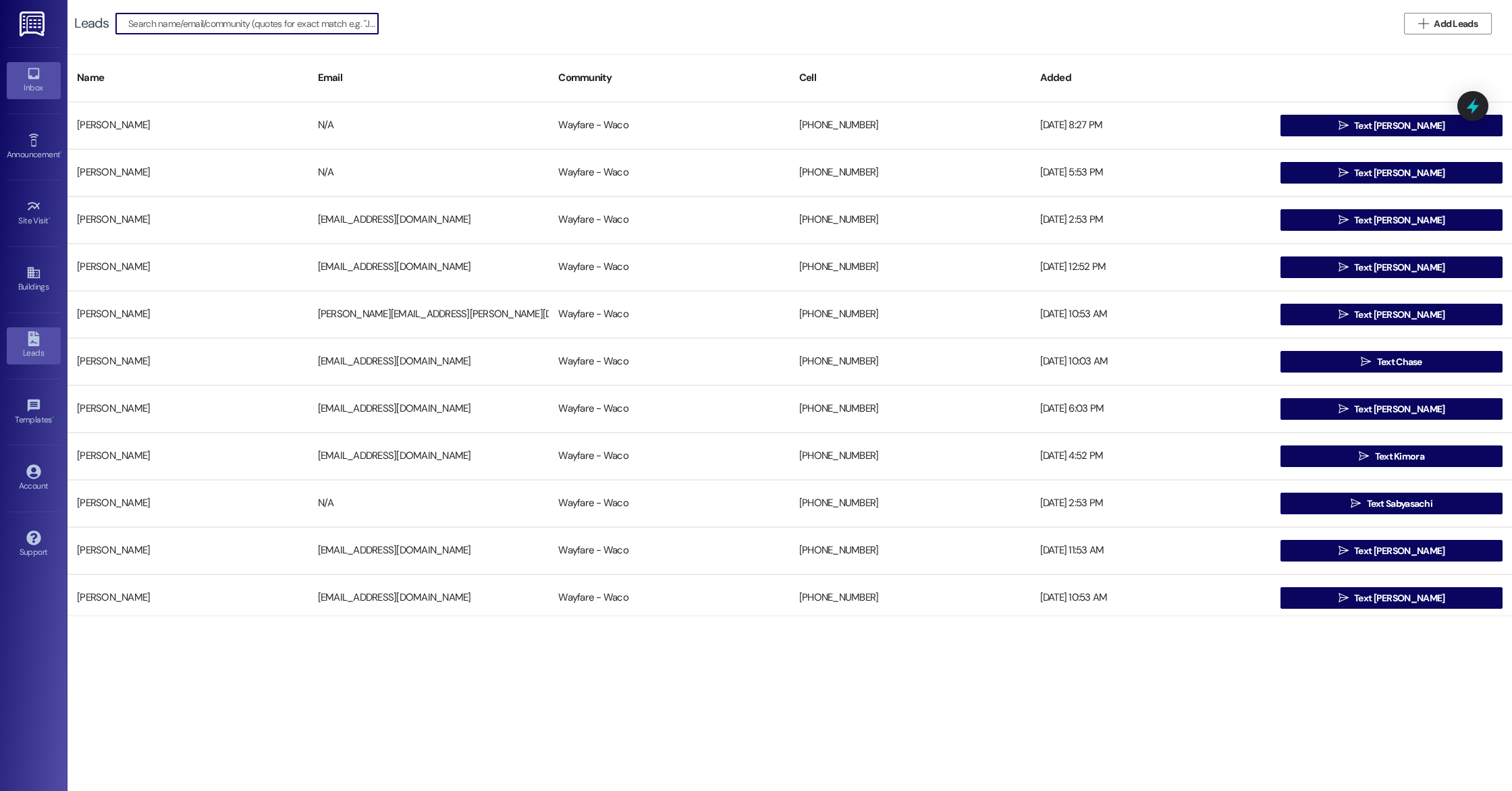
click at [27, 91] on div "Inbox" at bounding box center [34, 87] width 68 height 13
